Goal: Task Accomplishment & Management: Complete application form

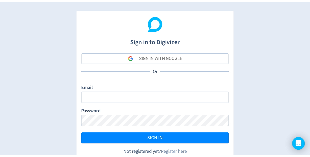
scroll to position [22, 0]
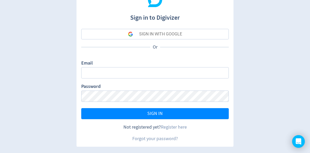
click at [170, 125] on link "Register here" at bounding box center [174, 127] width 26 height 6
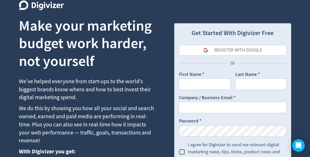
click at [198, 84] on input "First Name *" at bounding box center [205, 84] width 52 height 11
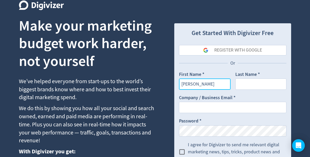
type input "[PERSON_NAME]"
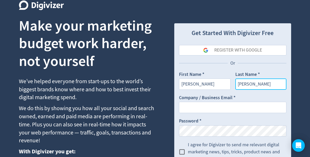
type input "[PERSON_NAME]"
click at [193, 107] on input "Company / Business Email *" at bounding box center [232, 107] width 107 height 11
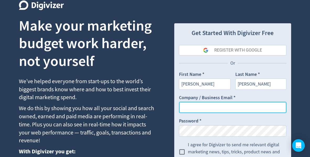
paste input "[URL][DOMAIN_NAME][DOMAIN_NAME]"
type input "[URL][DOMAIN_NAME][DOMAIN_NAME]"
